Goal: Task Accomplishment & Management: Manage account settings

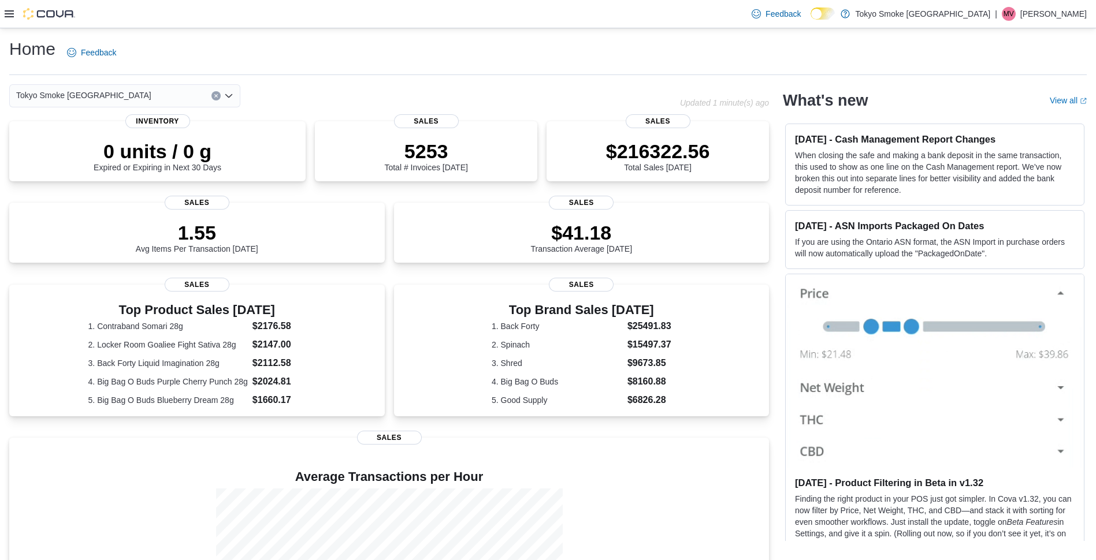
click at [14, 21] on div at bounding box center [40, 14] width 70 height 28
click at [7, 14] on icon at bounding box center [9, 13] width 9 height 9
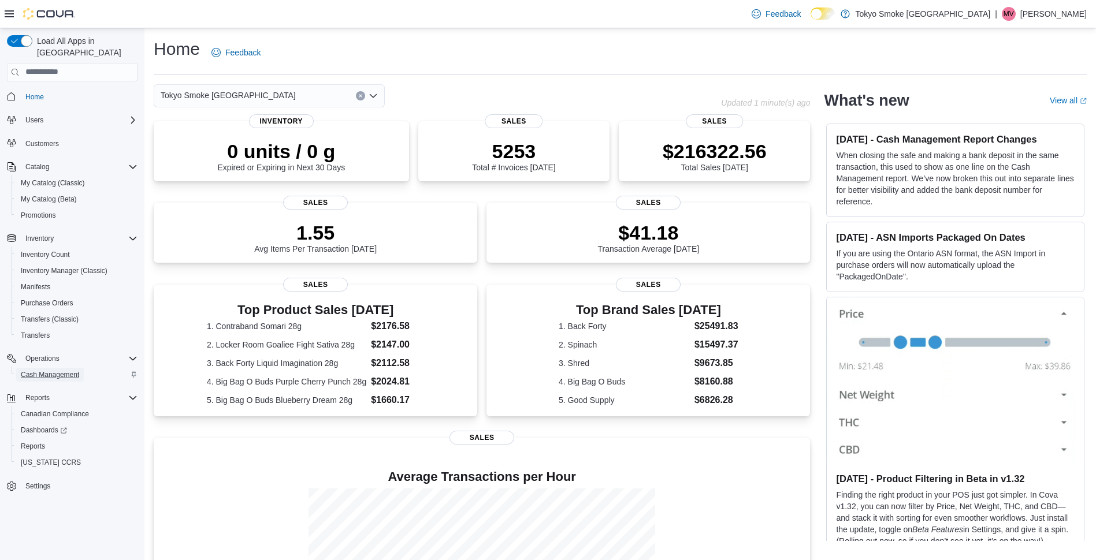
click at [51, 370] on span "Cash Management" at bounding box center [50, 374] width 58 height 9
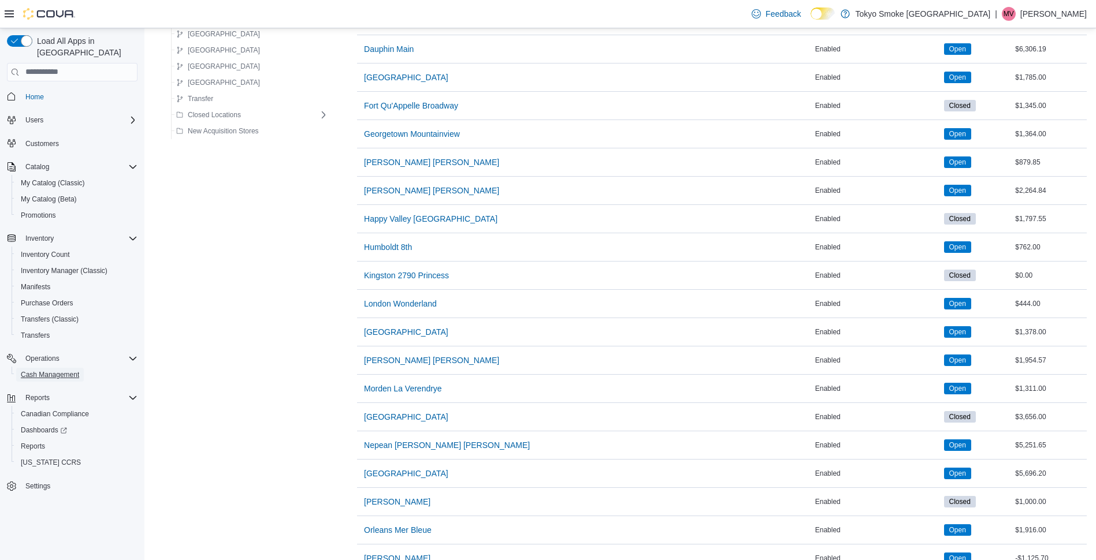
scroll to position [462, 0]
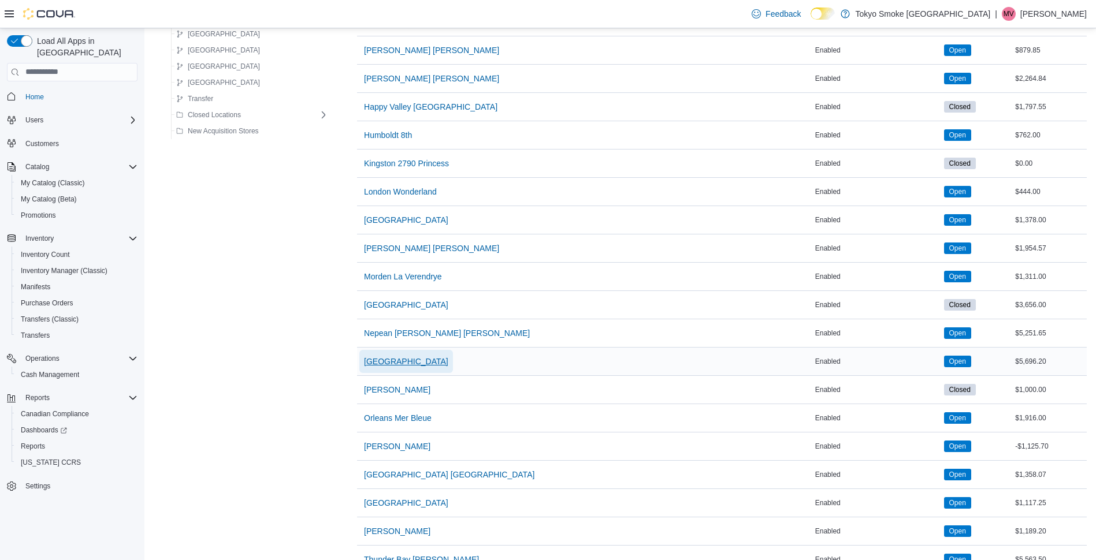
click at [399, 359] on span "[GEOGRAPHIC_DATA]" at bounding box center [406, 362] width 84 height 12
